Goal: Task Accomplishment & Management: Manage account settings

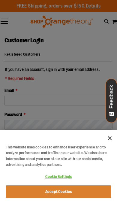
click at [62, 100] on div at bounding box center [58, 100] width 117 height 201
click at [110, 137] on button "Close" at bounding box center [109, 138] width 13 height 13
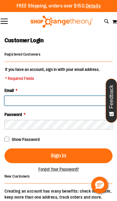
click at [69, 101] on input "Email *" at bounding box center [59, 101] width 108 height 10
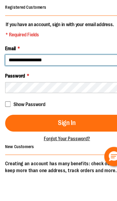
type input "**********"
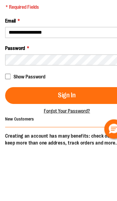
click at [35, 137] on span "Show Password" at bounding box center [26, 139] width 28 height 5
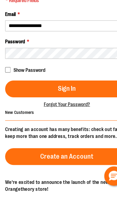
click at [90, 102] on button "Sign In" at bounding box center [59, 109] width 108 height 15
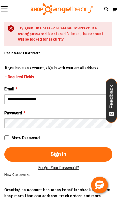
scroll to position [29, 0]
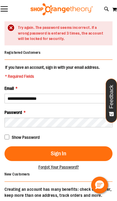
click at [65, 168] on span "Forgot Your Password?" at bounding box center [58, 167] width 41 height 5
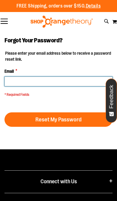
click at [84, 85] on input "Email *" at bounding box center [59, 82] width 108 height 10
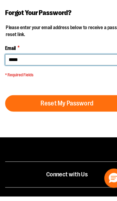
type input "**********"
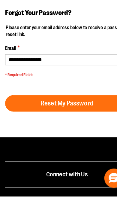
scroll to position [4, 0]
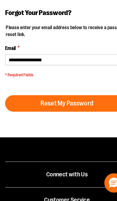
click at [86, 109] on button "Reset My Password" at bounding box center [59, 116] width 108 height 14
